Goal: Task Accomplishment & Management: Manage account settings

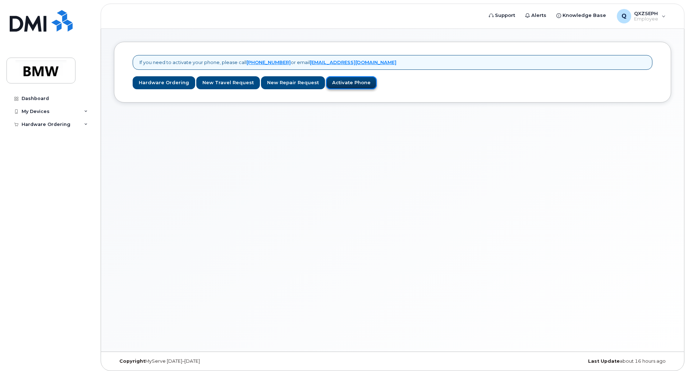
click at [345, 83] on link "Activate Phone" at bounding box center [351, 82] width 51 height 13
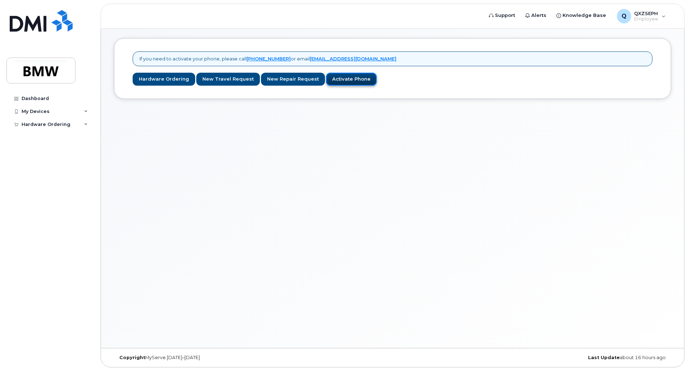
click at [351, 79] on link "Activate Phone" at bounding box center [351, 79] width 51 height 13
click at [76, 110] on div "My Devices" at bounding box center [49, 111] width 87 height 13
click at [50, 120] on link "Add Device" at bounding box center [56, 125] width 74 height 14
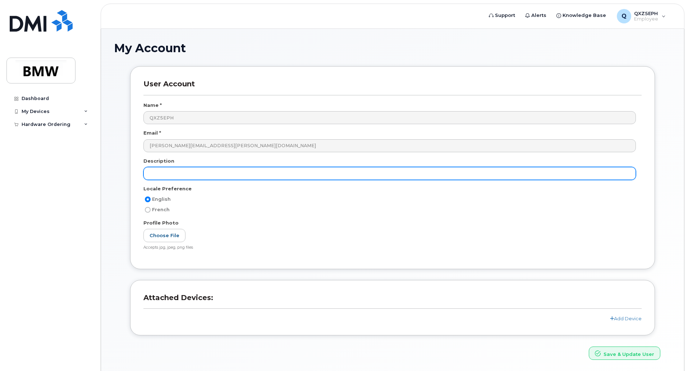
click at [190, 171] on input "text" at bounding box center [389, 173] width 492 height 13
type input "BMW Mobile Phone"
drag, startPoint x: 147, startPoint y: 178, endPoint x: 132, endPoint y: 178, distance: 15.1
click at [132, 178] on div "User Account Name * QXZ5EPH Email * joshua.rohaley@bmwmcext.com Description BMW…" at bounding box center [392, 167] width 525 height 203
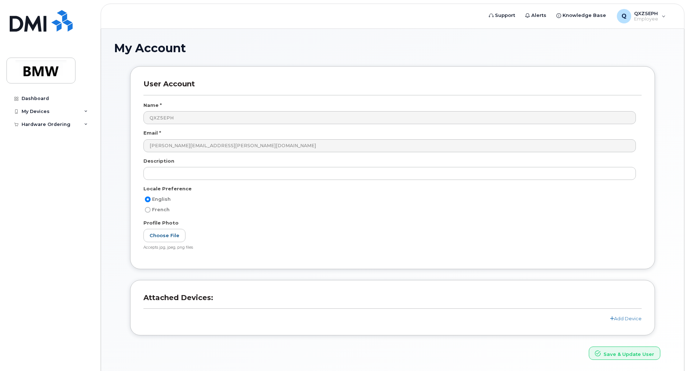
click at [618, 315] on div "Add Device" at bounding box center [392, 318] width 498 height 7
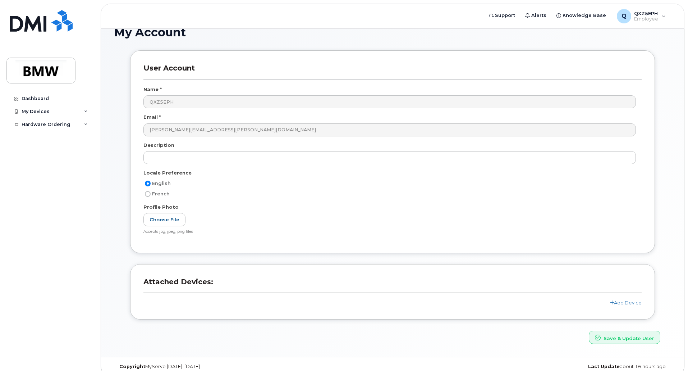
scroll to position [25, 0]
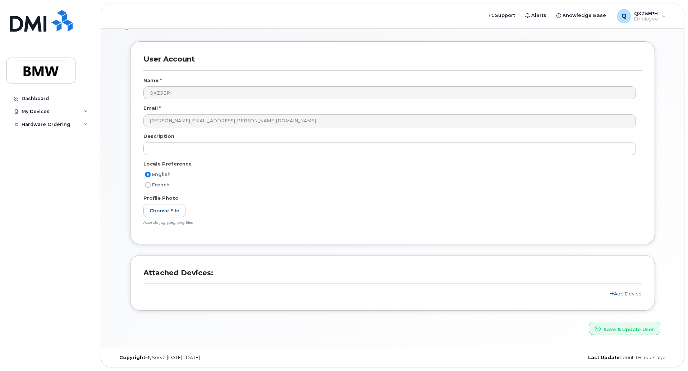
click at [633, 293] on link "Add Device" at bounding box center [626, 293] width 32 height 6
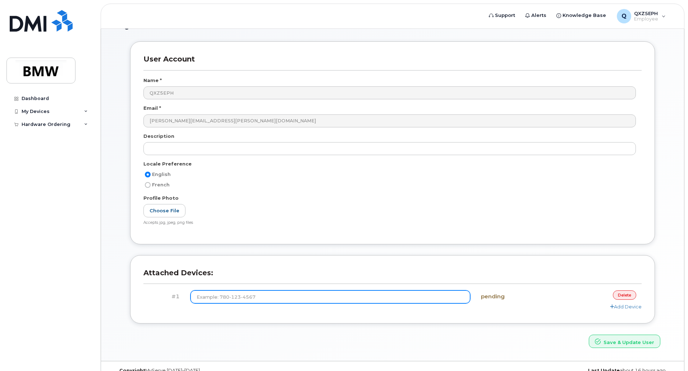
click at [343, 296] on input at bounding box center [331, 296] width 280 height 13
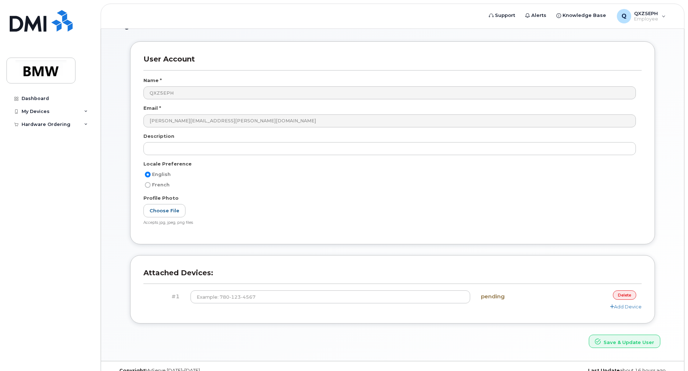
click at [628, 293] on link "delete" at bounding box center [624, 294] width 23 height 9
